Goal: Check status: Check status

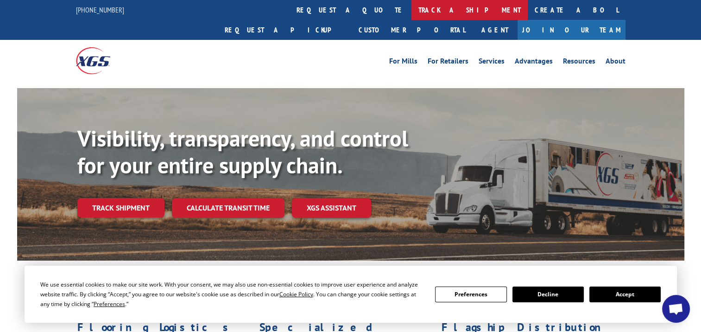
click at [411, 5] on link "track a shipment" at bounding box center [469, 10] width 116 height 20
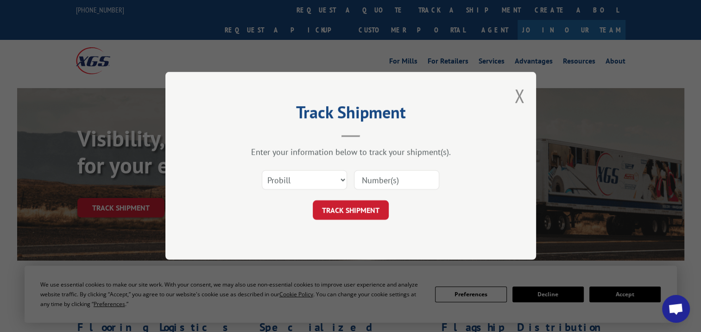
click at [389, 177] on input at bounding box center [396, 179] width 85 height 19
paste input "17696189"
type input "17696189"
click at [339, 178] on select "Select category... Probill BOL PO" at bounding box center [304, 179] width 85 height 19
select select "bol"
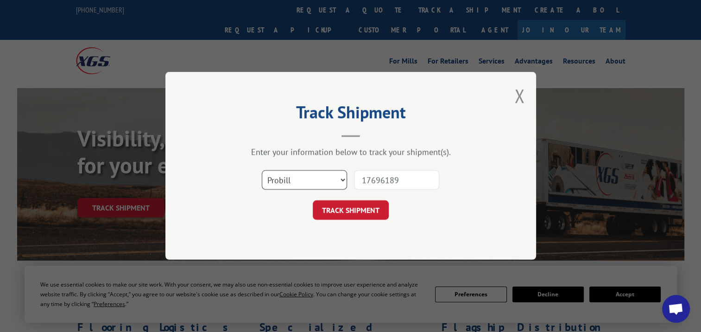
click at [262, 170] on select "Select category... Probill BOL PO" at bounding box center [304, 179] width 85 height 19
click at [328, 210] on button "TRACK SHIPMENT" at bounding box center [351, 210] width 76 height 19
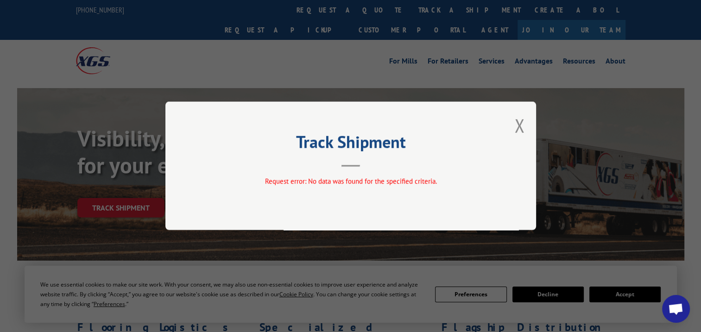
click at [524, 116] on div "Track Shipment Request error: No data was found for the specified criteria." at bounding box center [350, 165] width 371 height 128
click at [522, 121] on button "Close modal" at bounding box center [519, 125] width 10 height 25
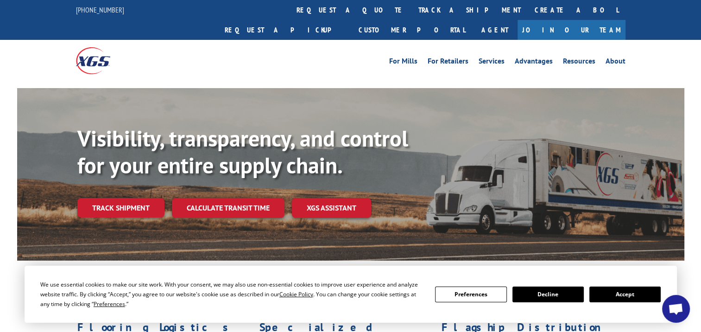
drag, startPoint x: 317, startPoint y: 7, endPoint x: 308, endPoint y: 13, distance: 11.3
click at [411, 7] on link "track a shipment" at bounding box center [469, 10] width 116 height 20
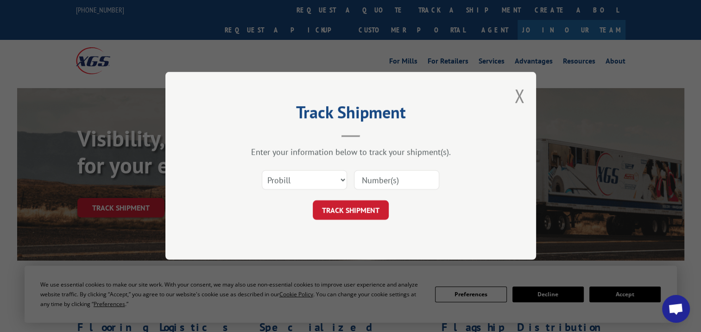
click at [361, 181] on input at bounding box center [396, 179] width 85 height 19
paste input "17696189"
type input "17696189"
click button "TRACK SHIPMENT" at bounding box center [351, 210] width 76 height 19
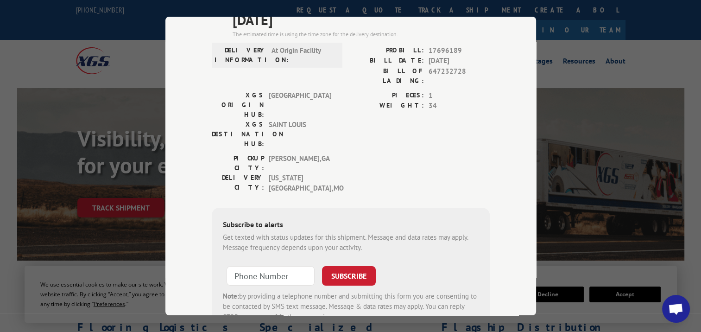
scroll to position [46, 0]
